Goal: Transaction & Acquisition: Purchase product/service

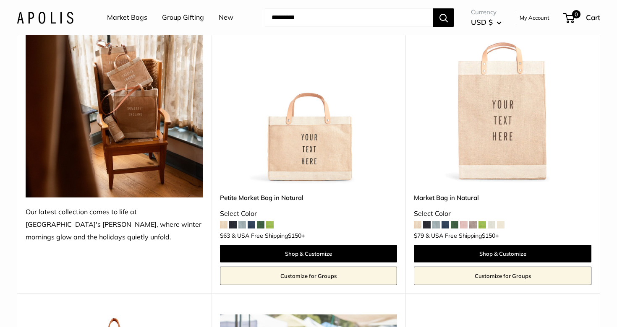
scroll to position [147, 0]
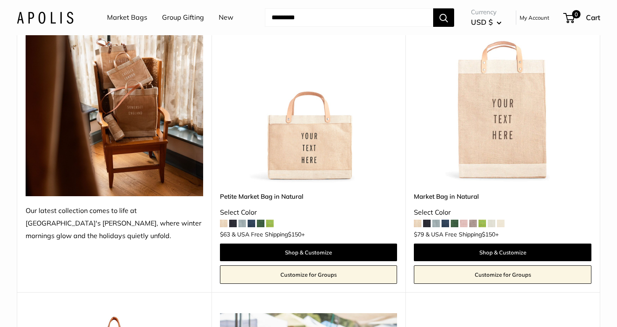
click at [0, 0] on img at bounding box center [0, 0] width 0 height 0
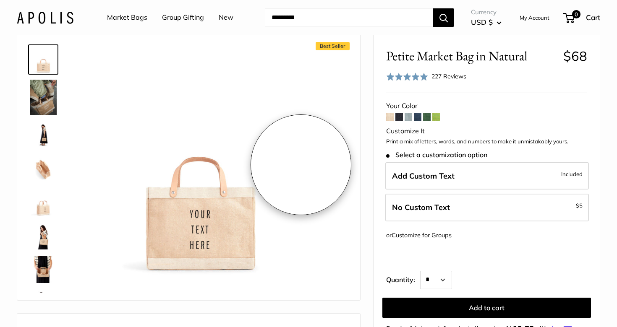
scroll to position [41, 0]
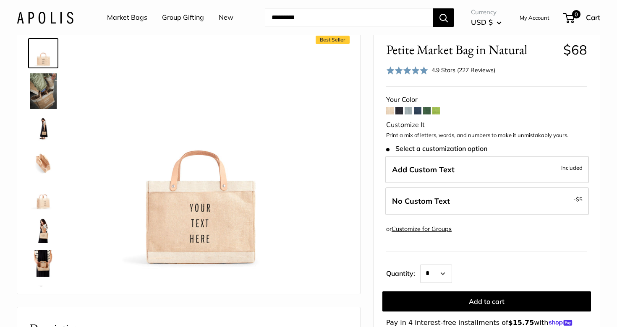
click at [400, 110] on span at bounding box center [399, 111] width 8 height 8
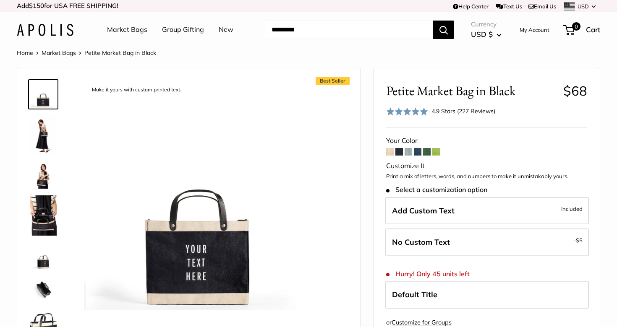
click at [420, 151] on span at bounding box center [418, 152] width 8 height 8
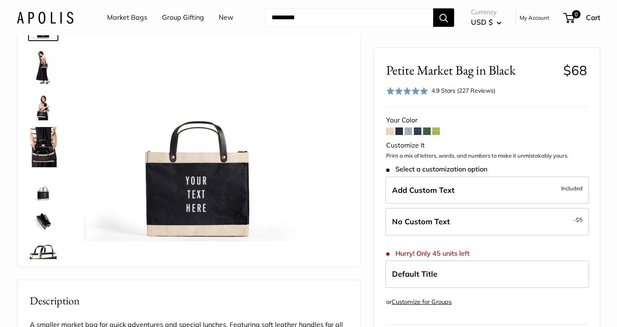
scroll to position [70, 0]
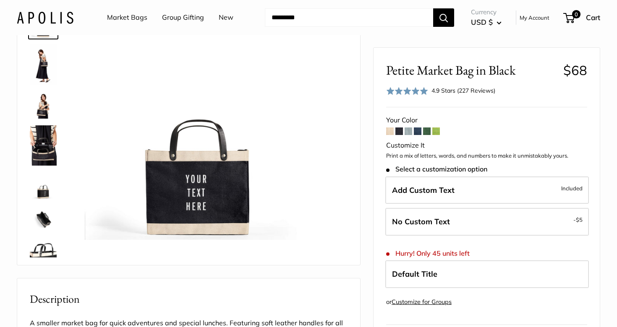
click at [52, 158] on img at bounding box center [43, 145] width 27 height 40
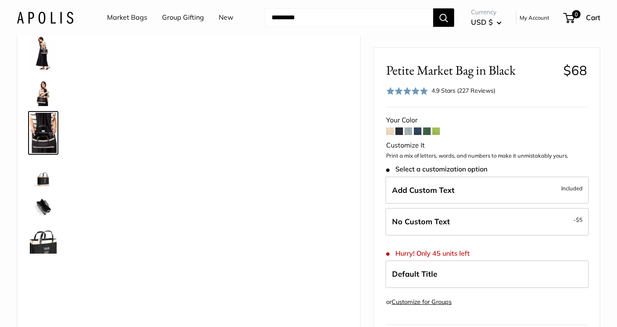
click at [46, 94] on img at bounding box center [43, 92] width 27 height 27
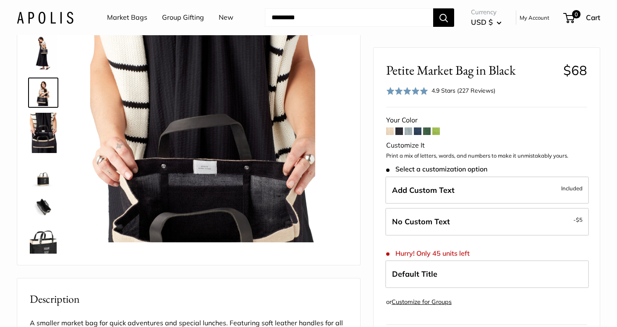
scroll to position [0, 0]
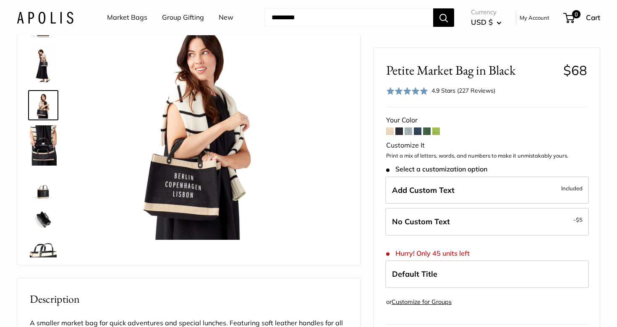
click at [43, 57] on img at bounding box center [43, 64] width 27 height 40
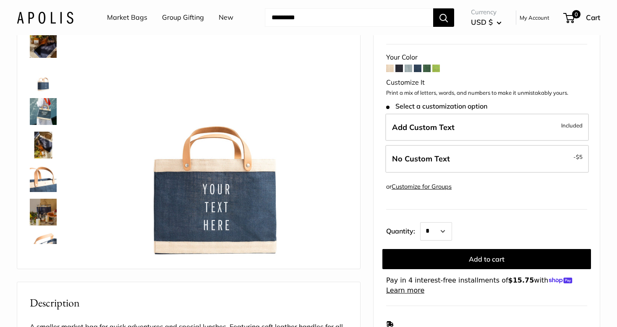
scroll to position [91, 0]
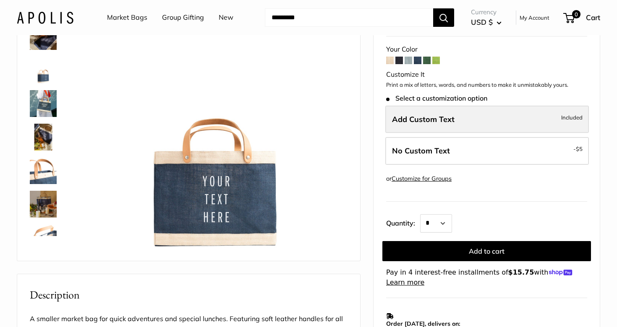
click at [423, 123] on label "Add Custom Text Included" at bounding box center [487, 120] width 204 height 28
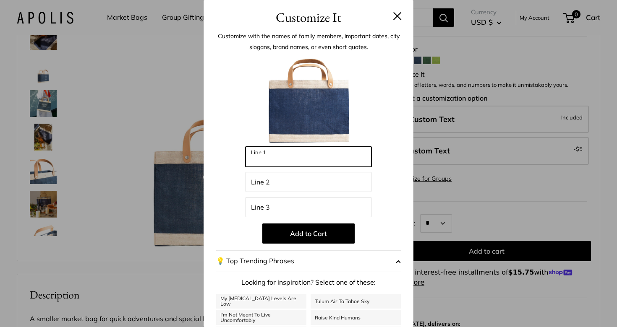
click at [323, 161] on input "Line 1" at bounding box center [308, 157] width 126 height 20
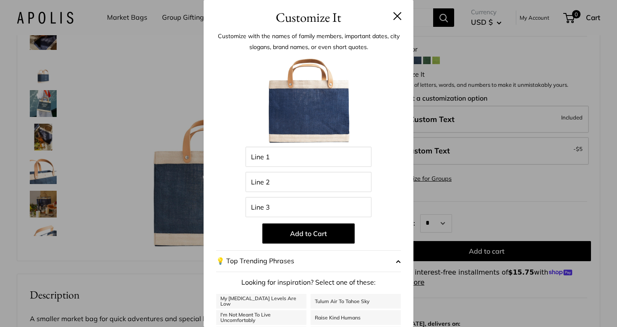
click at [397, 18] on button at bounding box center [397, 16] width 8 height 8
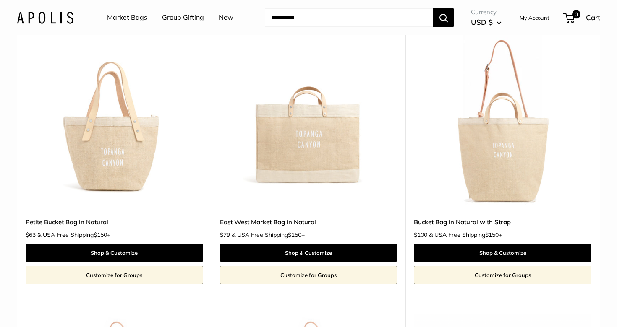
scroll to position [737, 0]
